Goal: Task Accomplishment & Management: Use online tool/utility

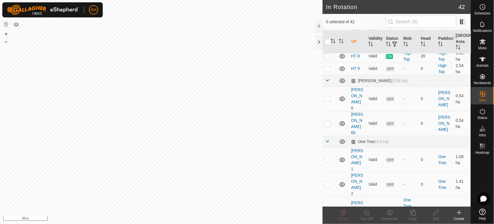
scroll to position [483, 0]
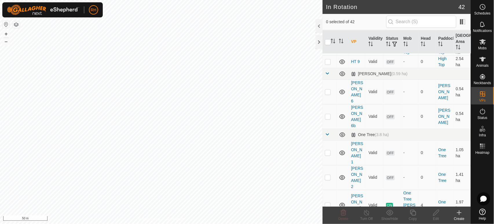
checkbox input "true"
click at [435, 212] on icon at bounding box center [436, 212] width 7 height 7
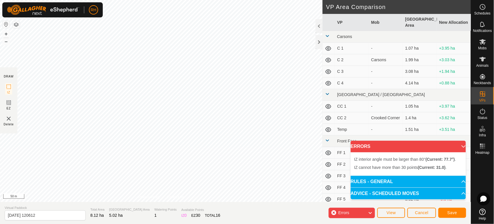
click at [368, 212] on div "Errors" at bounding box center [352, 212] width 46 height 10
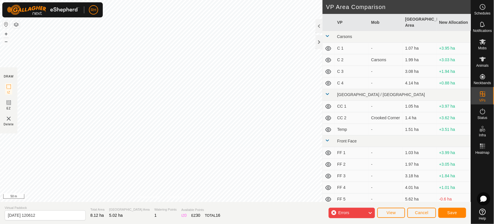
click at [370, 212] on icon at bounding box center [370, 213] width 5 height 8
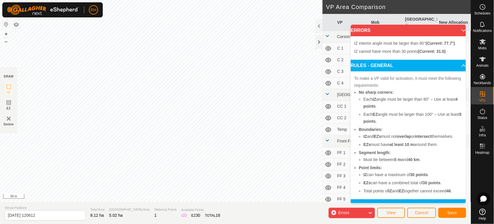
click at [370, 212] on icon at bounding box center [370, 213] width 5 height 8
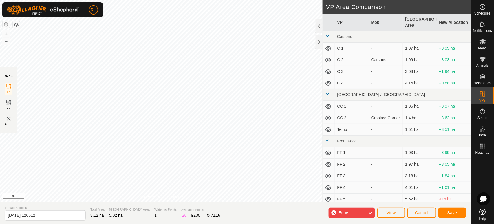
click at [370, 212] on icon at bounding box center [370, 213] width 5 height 8
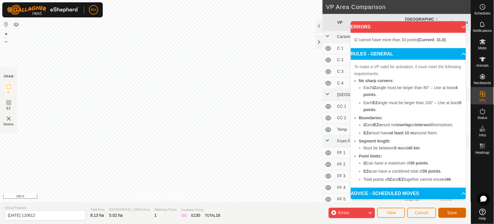
click at [449, 212] on span "Save" at bounding box center [453, 212] width 10 height 5
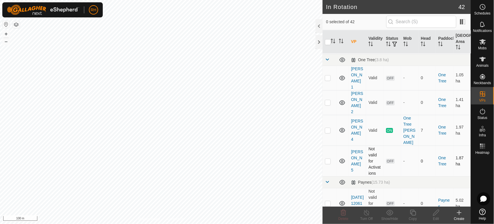
scroll to position [536, 0]
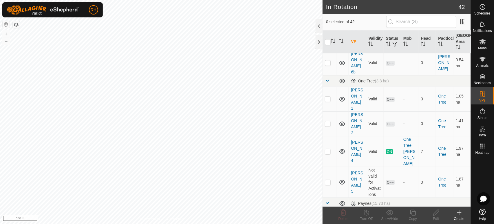
click at [328, 222] on p-checkbox at bounding box center [328, 224] width 6 height 5
checkbox input "false"
click at [437, 212] on icon at bounding box center [436, 212] width 7 height 7
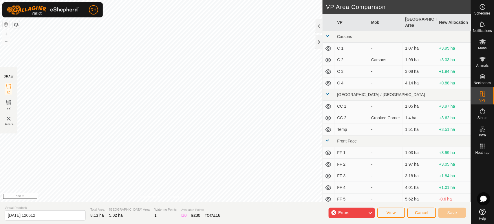
click at [334, 211] on div "Errors" at bounding box center [352, 212] width 46 height 10
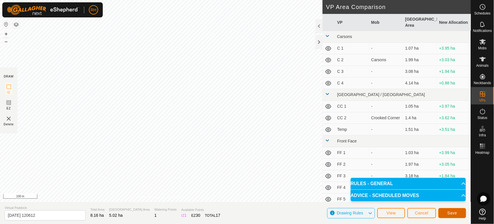
click at [453, 213] on span "Save" at bounding box center [453, 212] width 10 height 5
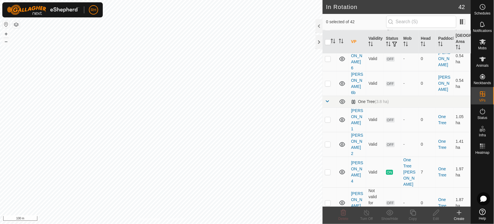
scroll to position [498, 0]
